Goal: Use online tool/utility: Utilize a website feature to perform a specific function

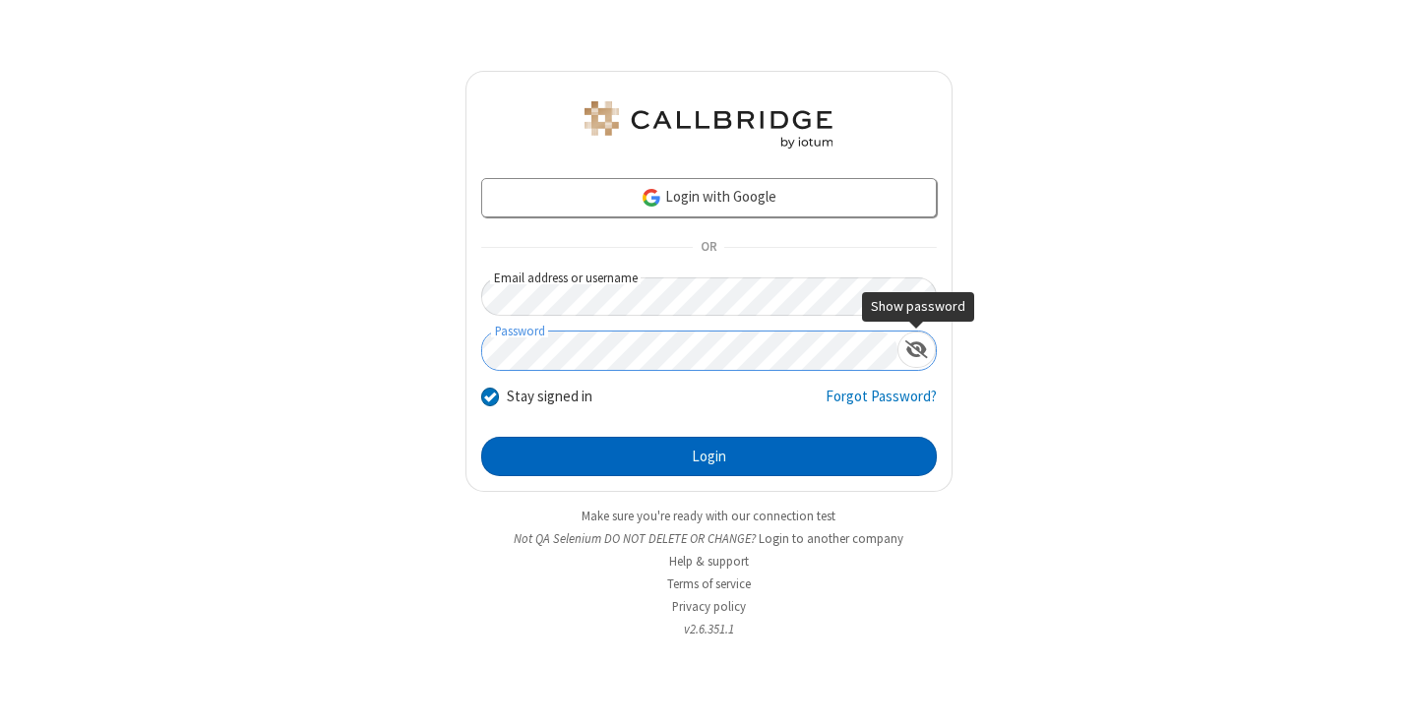
click at [709, 457] on button "Login" at bounding box center [709, 456] width 456 height 39
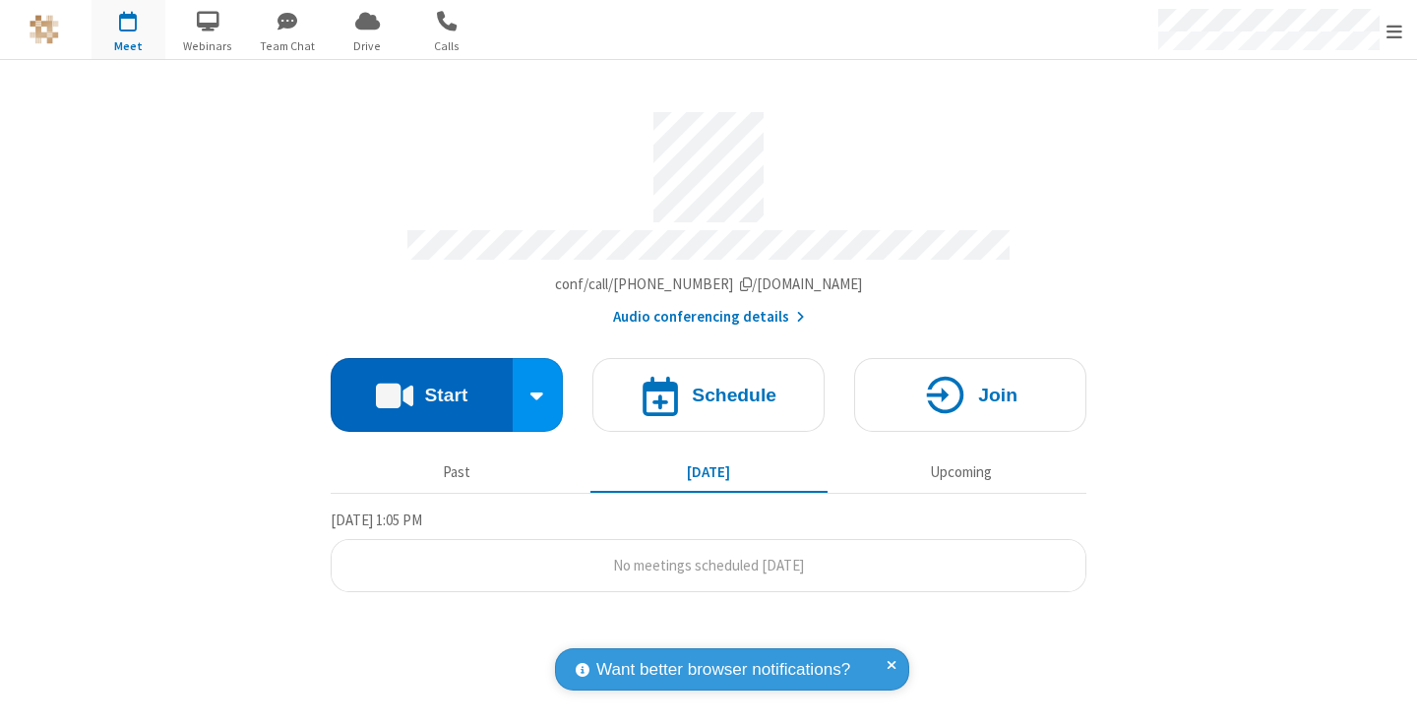
click at [421, 386] on button "Start" at bounding box center [422, 395] width 182 height 74
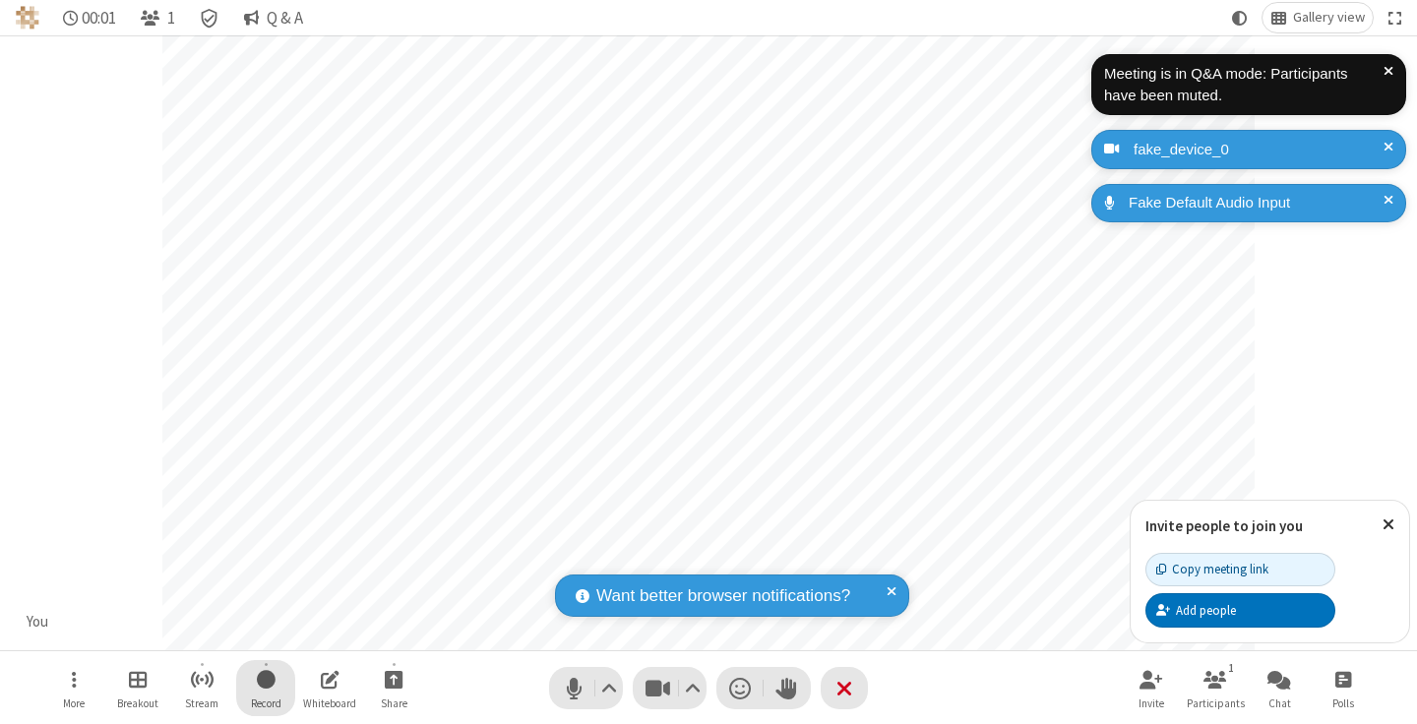
click at [266, 688] on span "Start recording" at bounding box center [266, 679] width 19 height 25
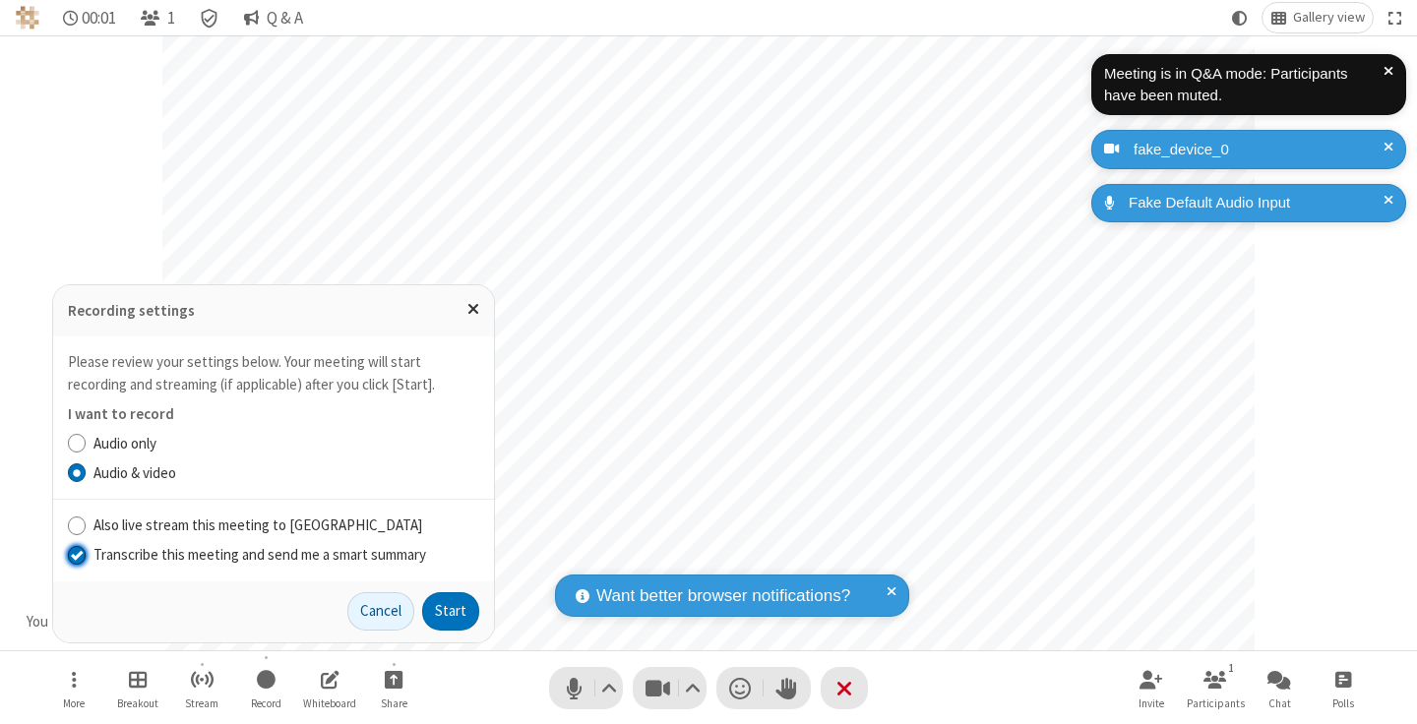
click at [76, 554] on input "Transcribe this meeting and send me a smart summary" at bounding box center [77, 554] width 19 height 21
click at [451, 611] on button "Start" at bounding box center [450, 611] width 57 height 39
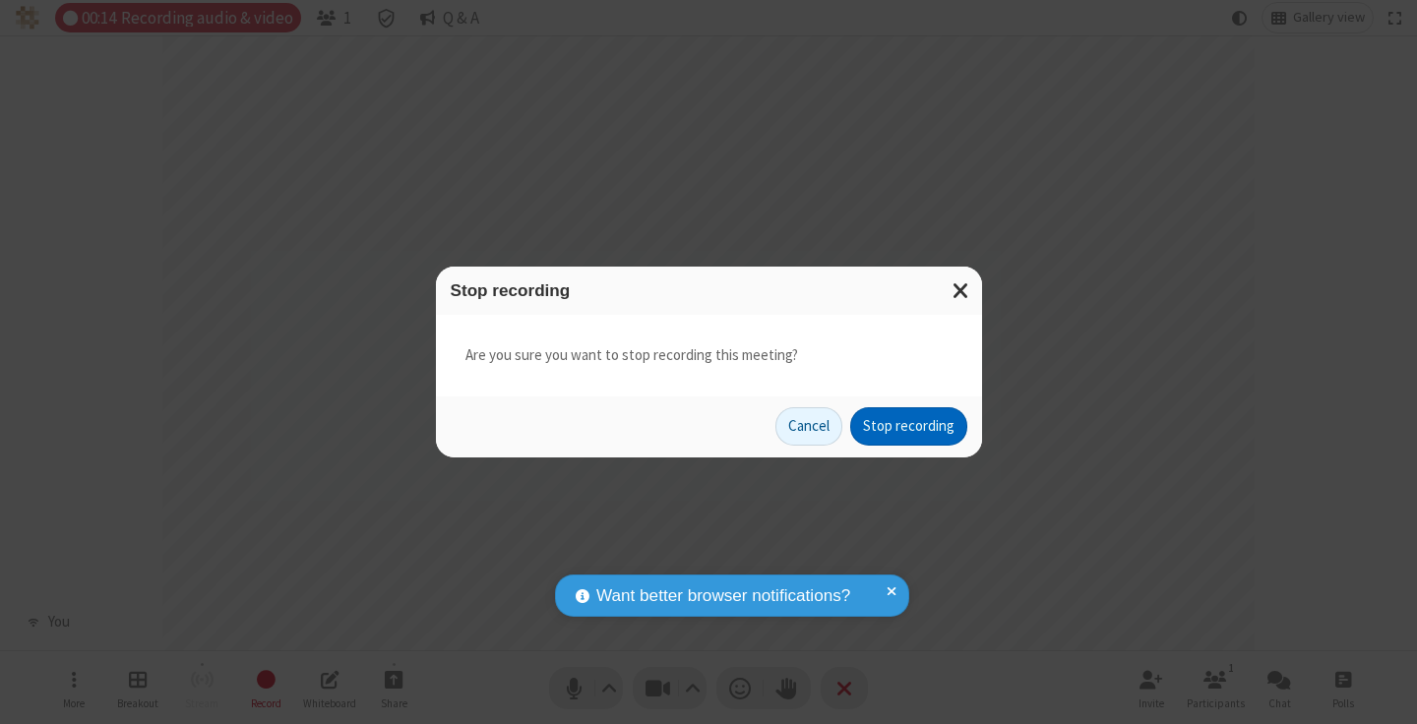
click at [908, 426] on button "Stop recording" at bounding box center [908, 426] width 117 height 39
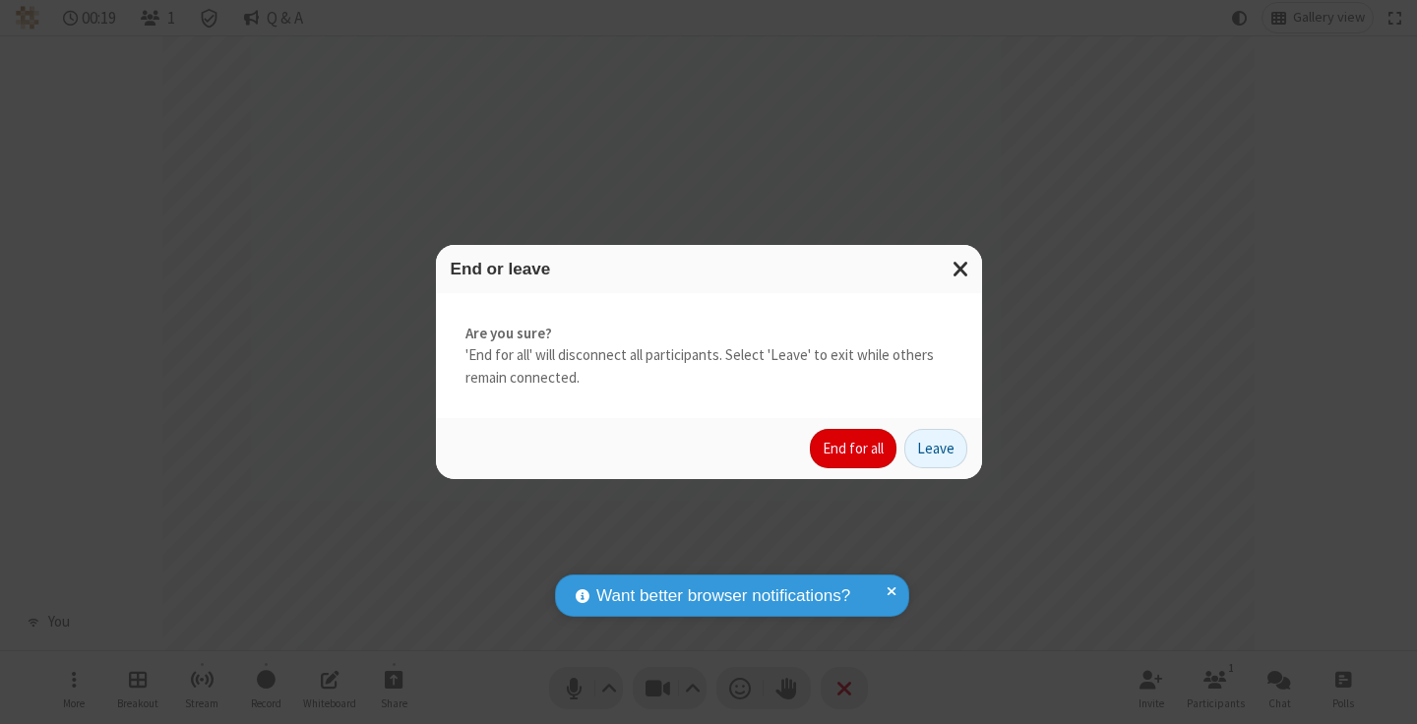
click at [854, 449] on button "End for all" at bounding box center [853, 448] width 87 height 39
